Goal: Navigation & Orientation: Find specific page/section

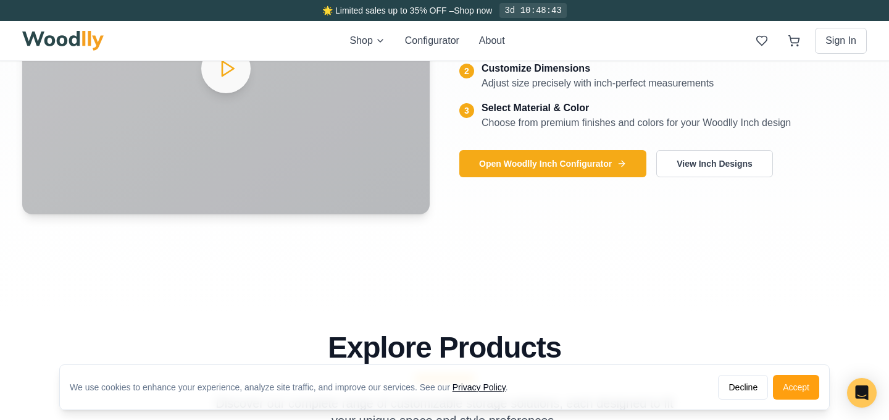
scroll to position [17, 0]
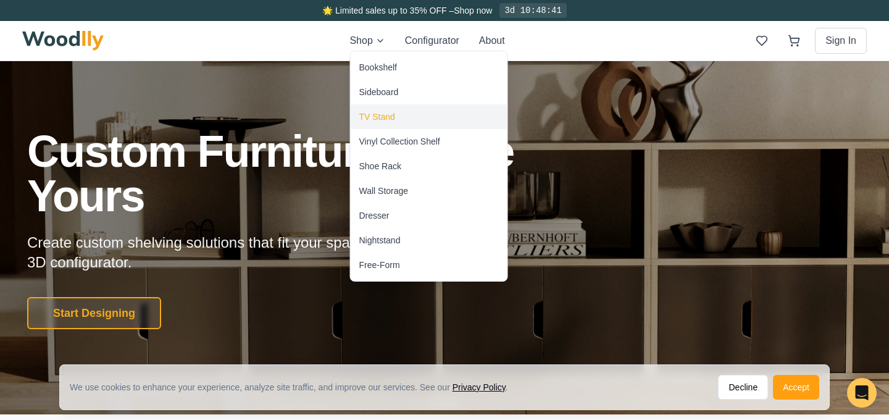
click at [391, 117] on div "TV Stand" at bounding box center [377, 117] width 36 height 12
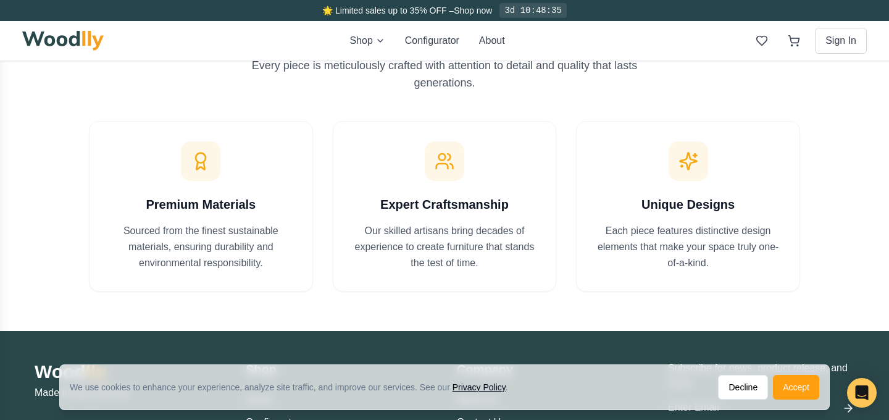
scroll to position [1106, 0]
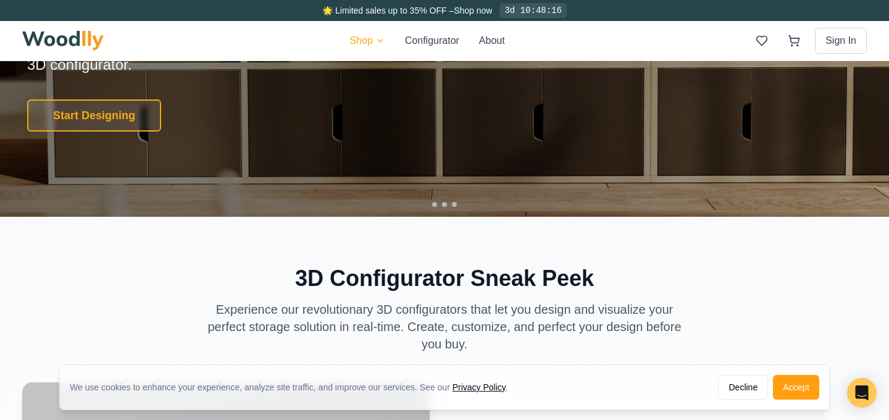
scroll to position [215, 0]
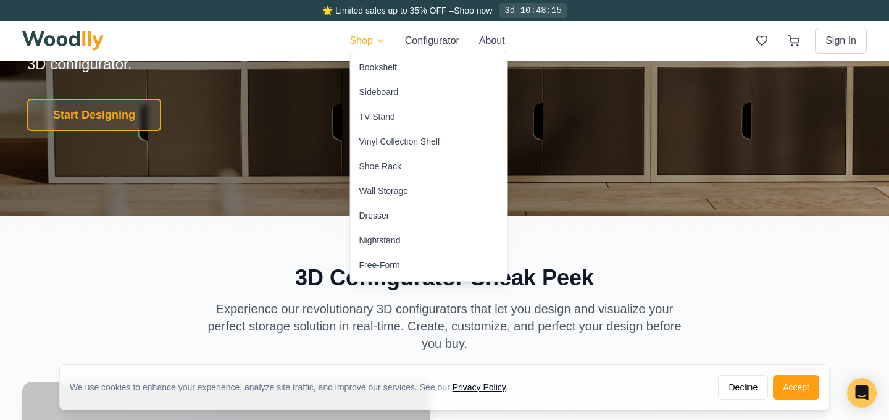
click at [390, 96] on div "Sideboard" at bounding box center [379, 92] width 40 height 12
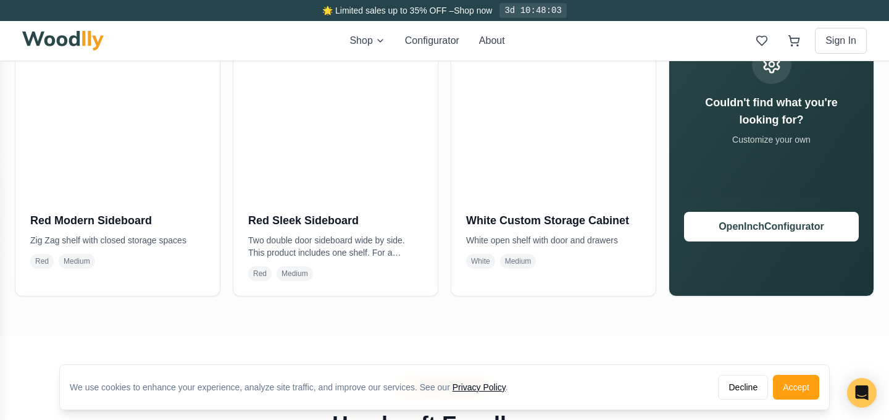
scroll to position [989, 0]
